Goal: Check status: Check status

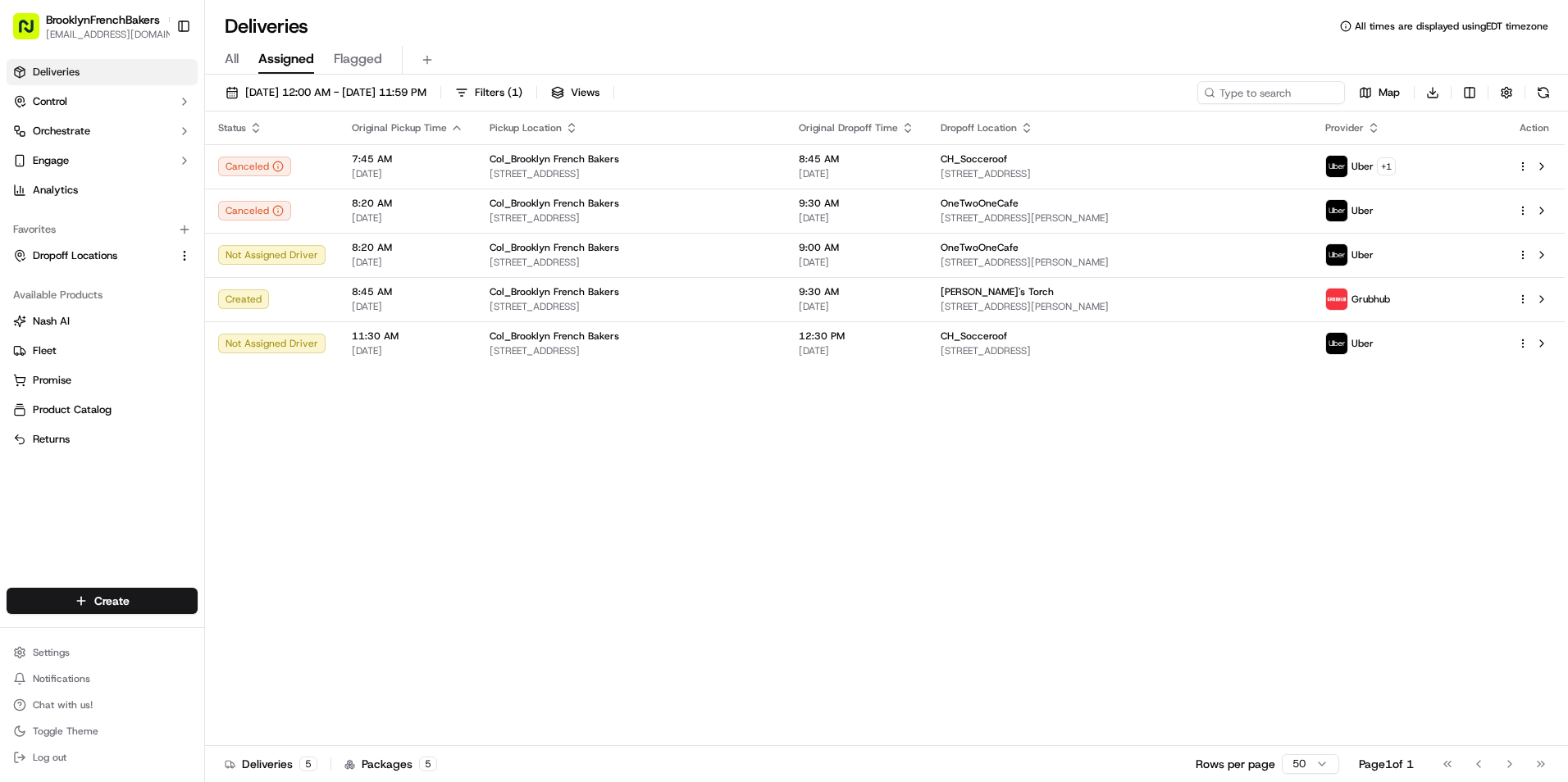
click at [911, 503] on div "Status Original Pickup Time Pickup Location Original Dropoff Time Dropoff Locat…" at bounding box center [885, 429] width 1360 height 634
click at [407, 94] on span "[DATE] 12:00 AM - [DATE] 11:59 PM" at bounding box center [336, 92] width 181 height 15
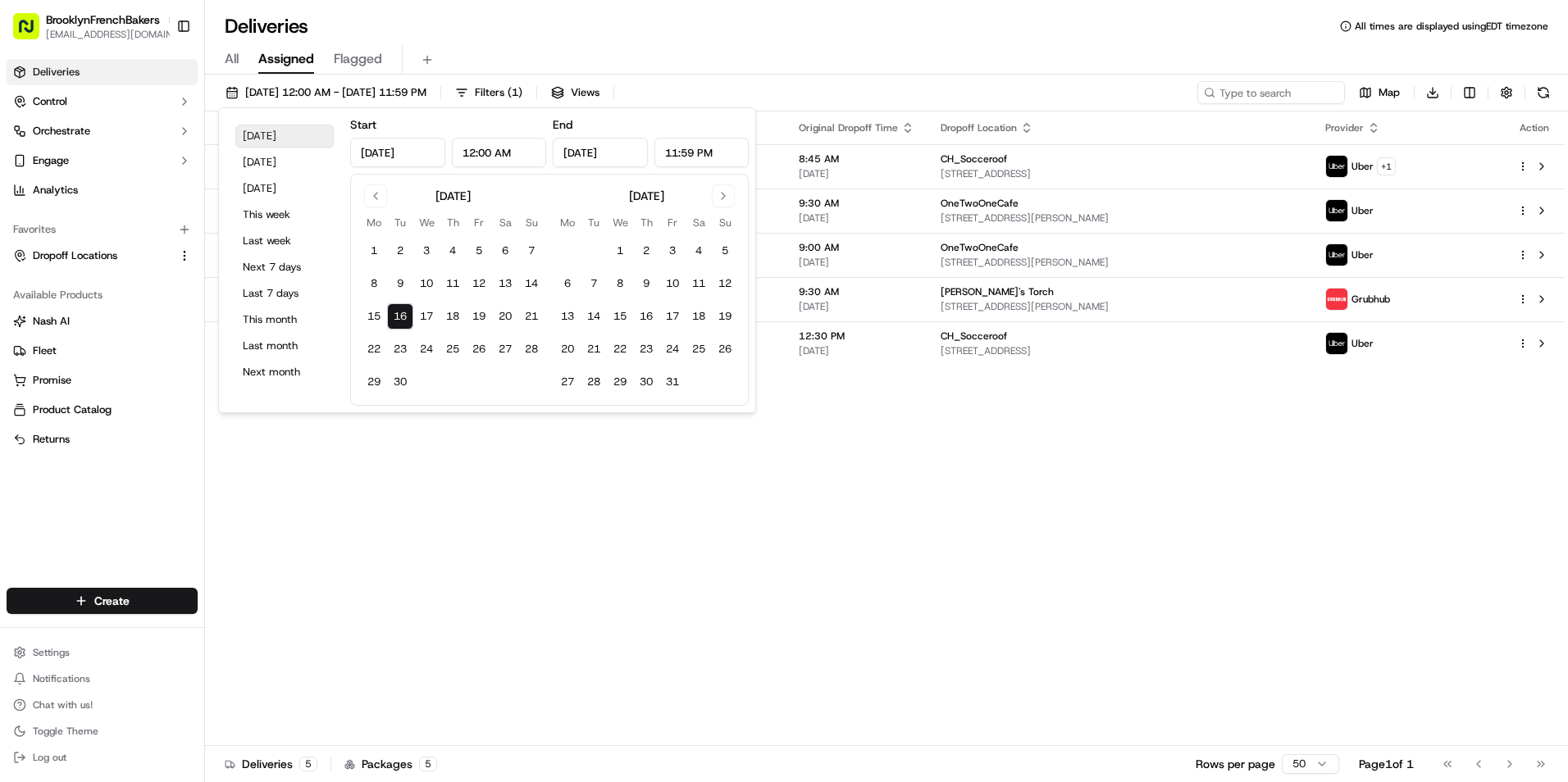
click at [311, 139] on button "[DATE]" at bounding box center [284, 136] width 98 height 23
click at [673, 51] on div "All Assigned Flagged" at bounding box center [886, 61] width 1363 height 29
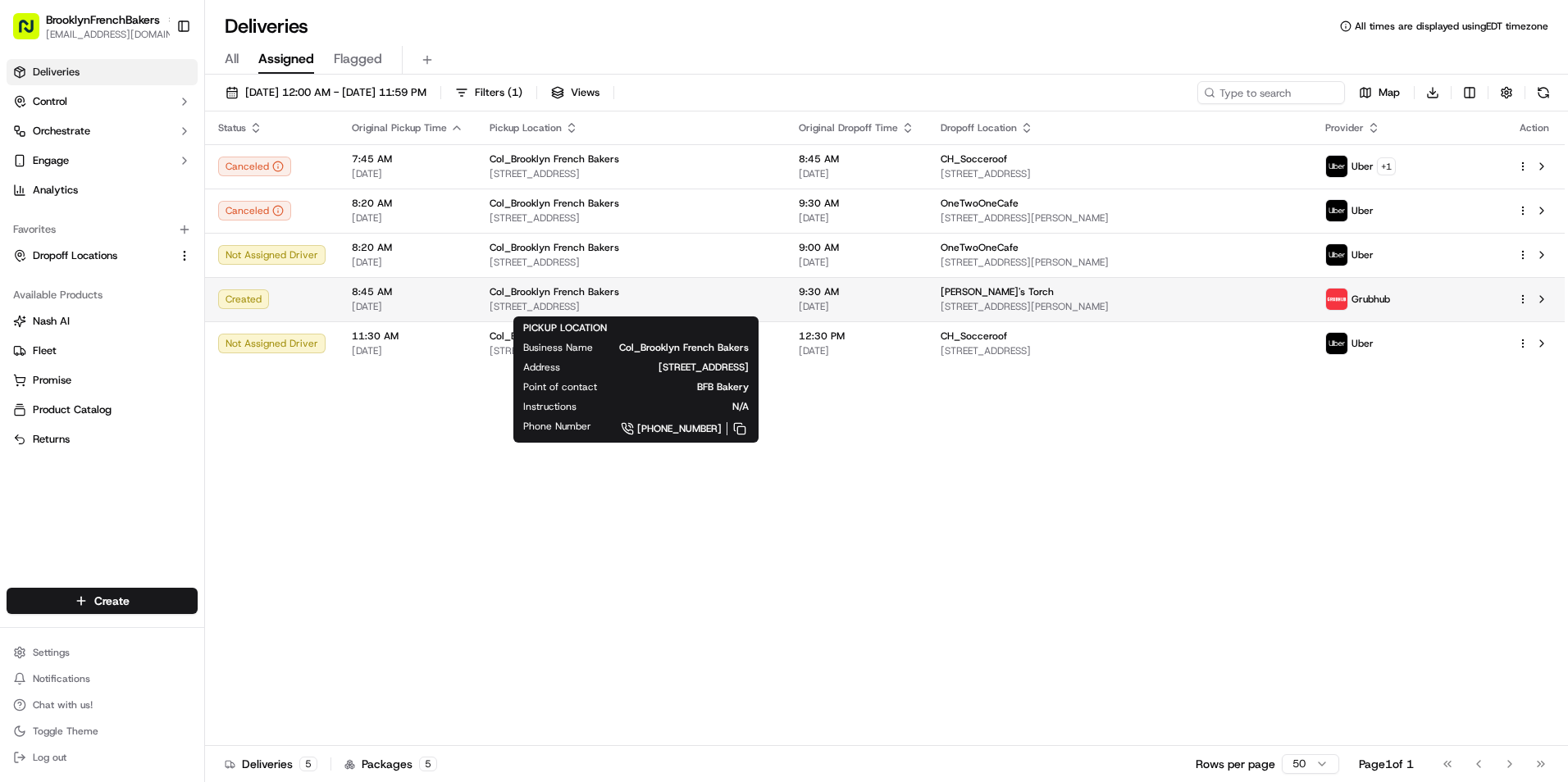
click at [687, 298] on div "Col_Brooklyn French Bakers [STREET_ADDRESS]" at bounding box center [630, 299] width 283 height 28
